Goal: Navigation & Orientation: Find specific page/section

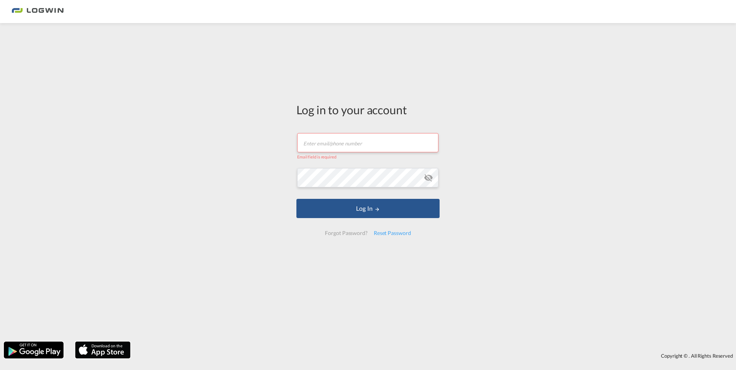
click at [348, 140] on input "text" at bounding box center [367, 142] width 141 height 19
paste input "[PERSON_NAME][EMAIL_ADDRESS][PERSON_NAME][DOMAIN_NAME]"
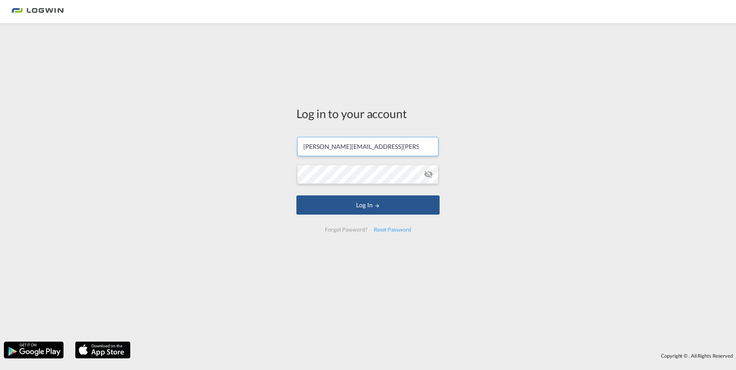
type input "[PERSON_NAME][EMAIL_ADDRESS][PERSON_NAME][DOMAIN_NAME]"
click at [388, 201] on button "Log In" at bounding box center [367, 205] width 143 height 19
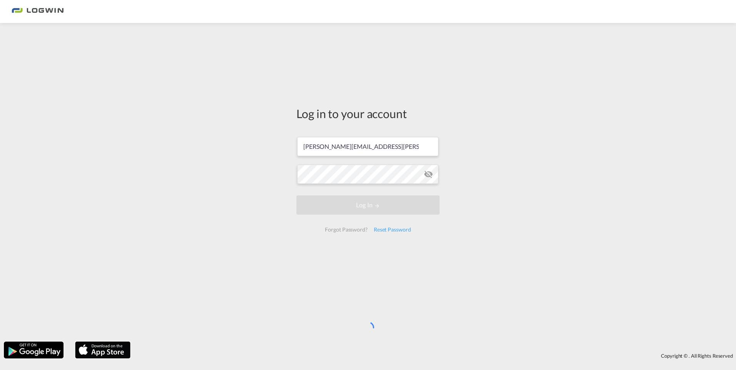
click at [522, 211] on div "Log in to your account [PERSON_NAME][EMAIL_ADDRESS][PERSON_NAME][DOMAIN_NAME] L…" at bounding box center [368, 182] width 736 height 311
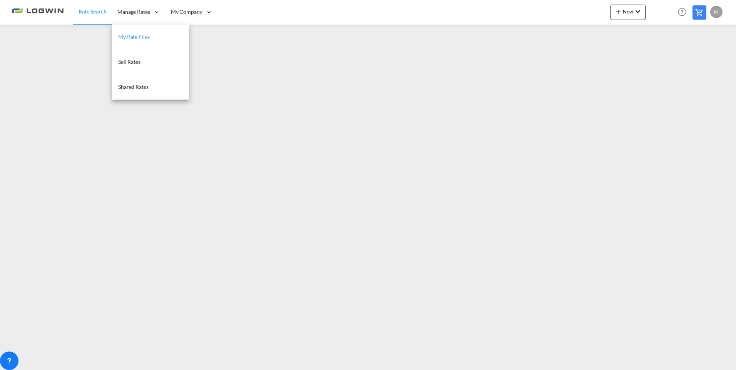
click at [142, 42] on link "My Rate Files" at bounding box center [150, 37] width 77 height 25
click at [127, 33] on span "My Rate Files" at bounding box center [134, 36] width 32 height 7
click at [135, 36] on span "My Rate Files" at bounding box center [134, 36] width 32 height 7
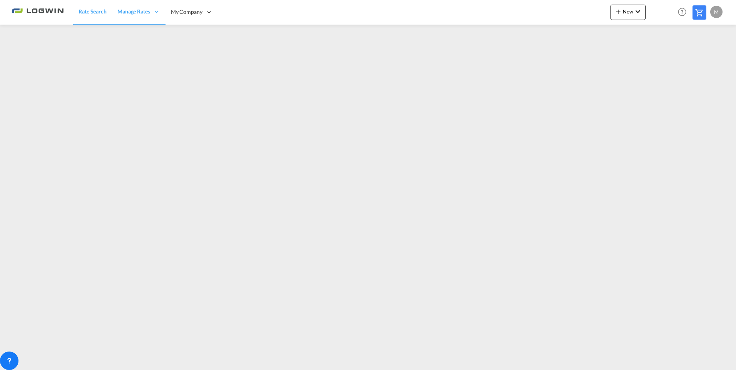
click at [89, 9] on span "Rate Search" at bounding box center [93, 11] width 28 height 7
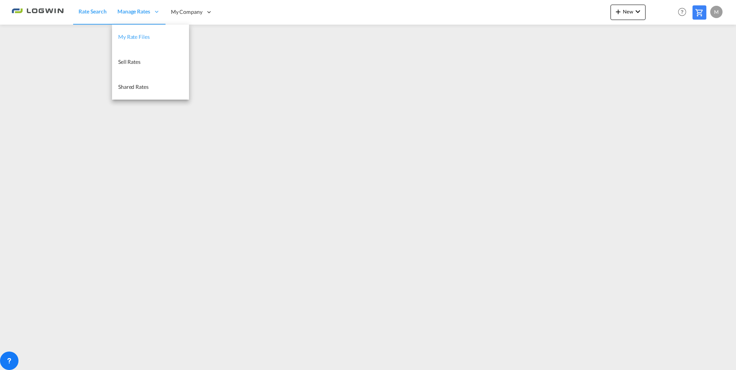
click at [136, 33] on span "My Rate Files" at bounding box center [134, 36] width 32 height 7
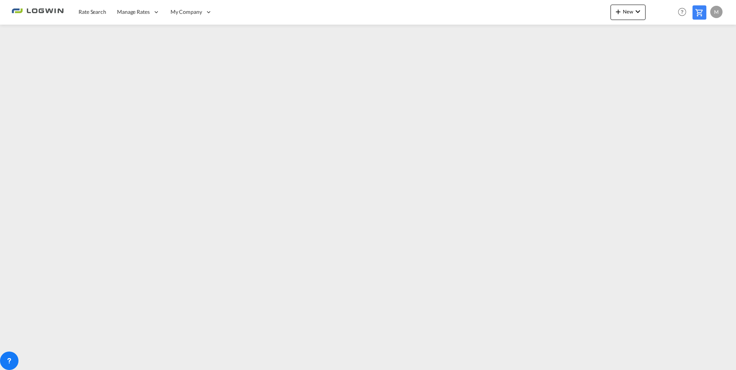
click at [55, 7] on img at bounding box center [38, 11] width 52 height 17
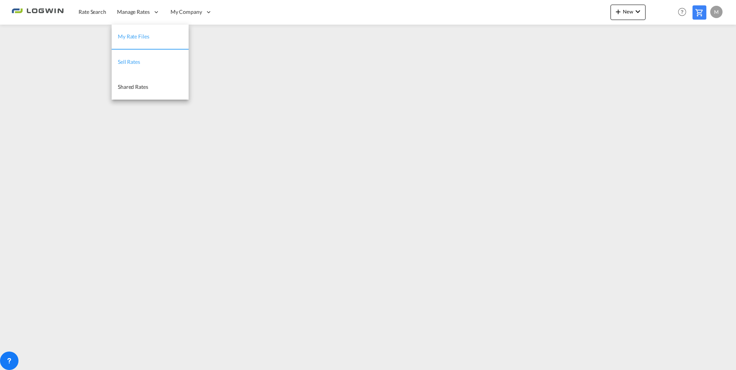
click at [147, 51] on link "Sell Rates" at bounding box center [150, 62] width 77 height 25
click at [140, 33] on span "My Rate Files" at bounding box center [134, 37] width 32 height 8
click at [129, 34] on span "My Rate Files" at bounding box center [134, 36] width 32 height 7
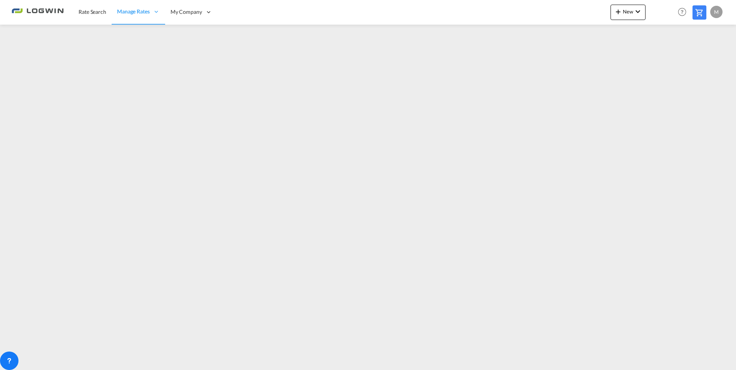
click at [312, 12] on div "Rate Search Manage Rates My Rate Files Sell Rates Shared Rates My Company" at bounding box center [368, 12] width 713 height 24
